Goal: Transaction & Acquisition: Purchase product/service

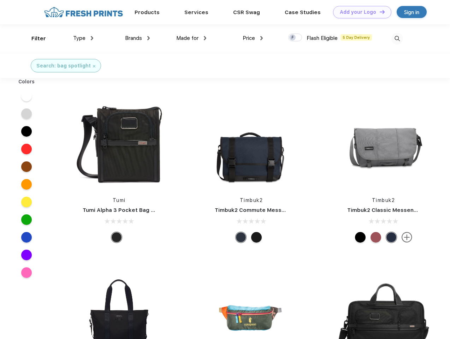
click at [359, 12] on link "Add your Logo Design Tool" at bounding box center [362, 12] width 58 height 12
click at [0, 0] on div "Design Tool" at bounding box center [0, 0] width 0 height 0
click at [379, 12] on link "Add your Logo Design Tool" at bounding box center [362, 12] width 58 height 12
click at [34, 38] on div "Filter" at bounding box center [38, 39] width 14 height 8
click at [83, 38] on span "Type" at bounding box center [79, 38] width 12 height 6
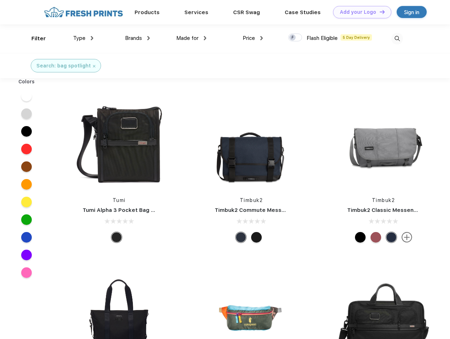
click at [137, 38] on span "Brands" at bounding box center [133, 38] width 17 height 6
click at [191, 38] on span "Made for" at bounding box center [187, 38] width 22 height 6
click at [253, 38] on span "Price" at bounding box center [249, 38] width 12 height 6
click at [295, 38] on div at bounding box center [295, 38] width 14 height 8
click at [293, 38] on input "checkbox" at bounding box center [290, 35] width 5 height 5
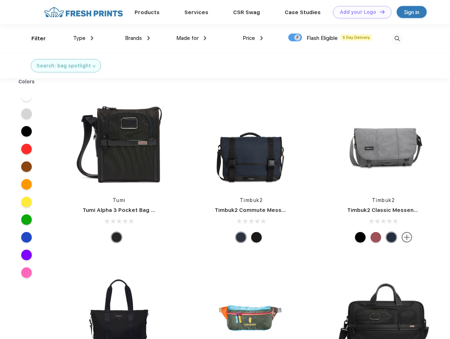
click at [397, 38] on img at bounding box center [397, 39] width 12 height 12
